Goal: Check status: Check status

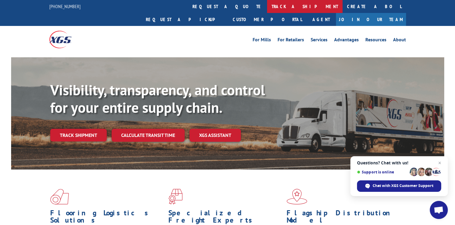
click at [267, 4] on link "track a shipment" at bounding box center [305, 6] width 76 height 13
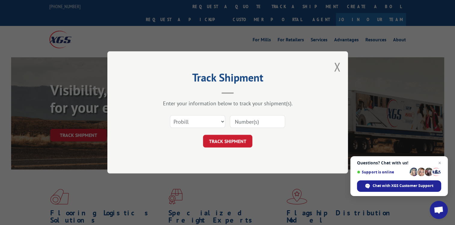
click at [246, 123] on input at bounding box center [257, 121] width 55 height 13
type input "7349"
click at [242, 141] on button "TRACK SHIPMENT" at bounding box center [227, 141] width 49 height 13
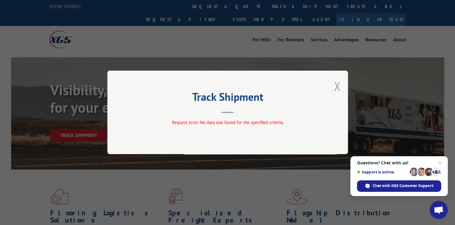
click at [337, 85] on button "Close modal" at bounding box center [337, 86] width 7 height 16
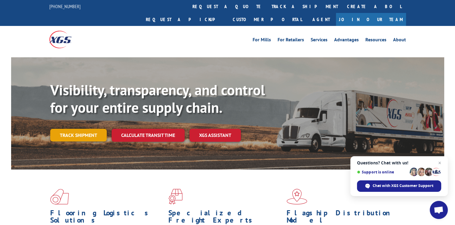
click at [93, 129] on link "Track shipment" at bounding box center [78, 135] width 57 height 13
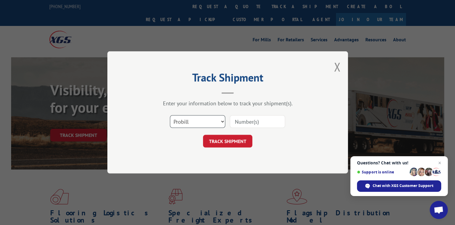
click at [222, 121] on select "Select category... Probill BOL PO" at bounding box center [197, 121] width 55 height 13
select select "po"
click at [170, 115] on select "Select category... Probill BOL PO" at bounding box center [197, 121] width 55 height 13
click at [239, 125] on input at bounding box center [257, 121] width 55 height 13
type input "7349"
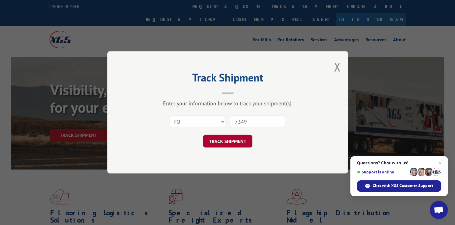
click at [224, 138] on button "TRACK SHIPMENT" at bounding box center [227, 141] width 49 height 13
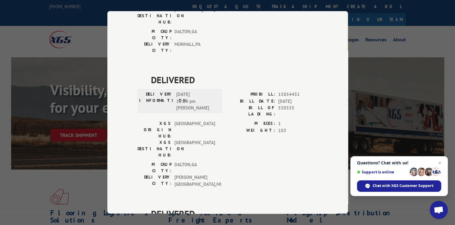
scroll to position [1174, 0]
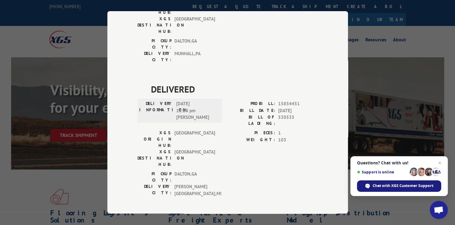
click at [419, 185] on span "Chat with XGS Customer Support" at bounding box center [403, 185] width 61 height 5
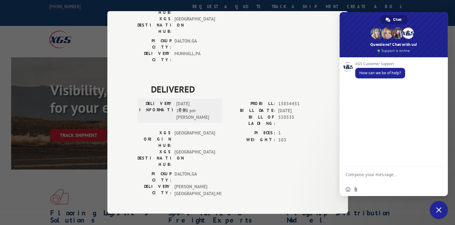
click at [428, 5] on div "Track Shipment DELIVERED DELIVERY INFORMATION: PROBILL: 7118718 BILL DATE: [DAT…" at bounding box center [227, 112] width 455 height 225
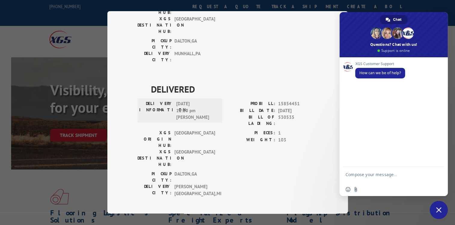
click at [383, 206] on div "Track Shipment DELIVERED DELIVERY INFORMATION: PROBILL: 7118718 BILL DATE: [DAT…" at bounding box center [227, 112] width 455 height 225
